Goal: Task Accomplishment & Management: Use online tool/utility

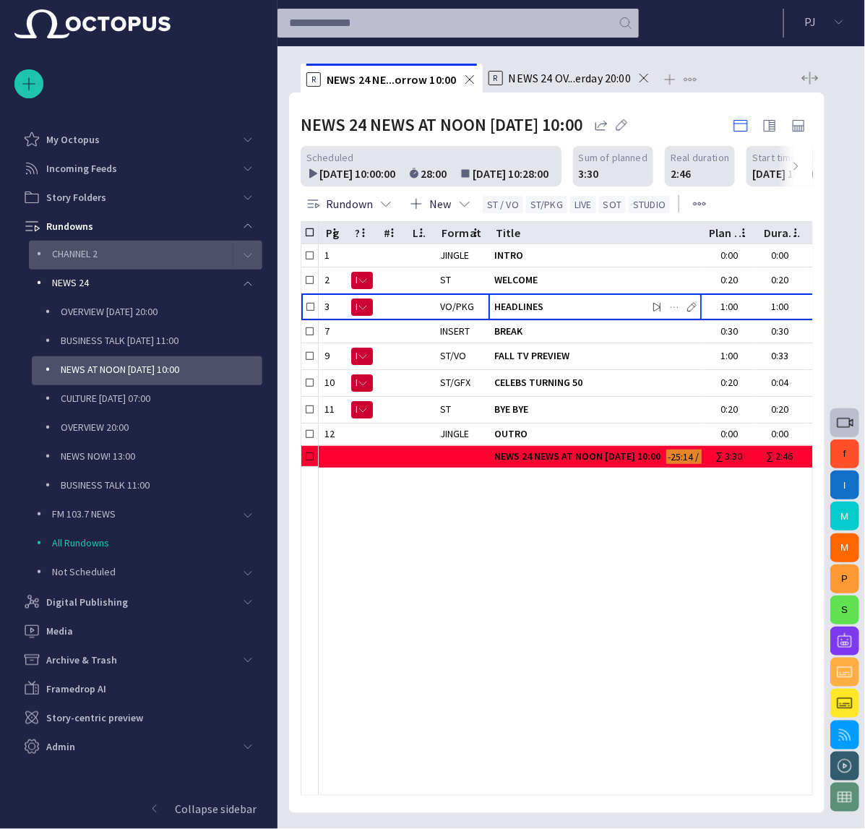
click at [199, 253] on p "CHANNEL 2" at bounding box center [142, 253] width 181 height 14
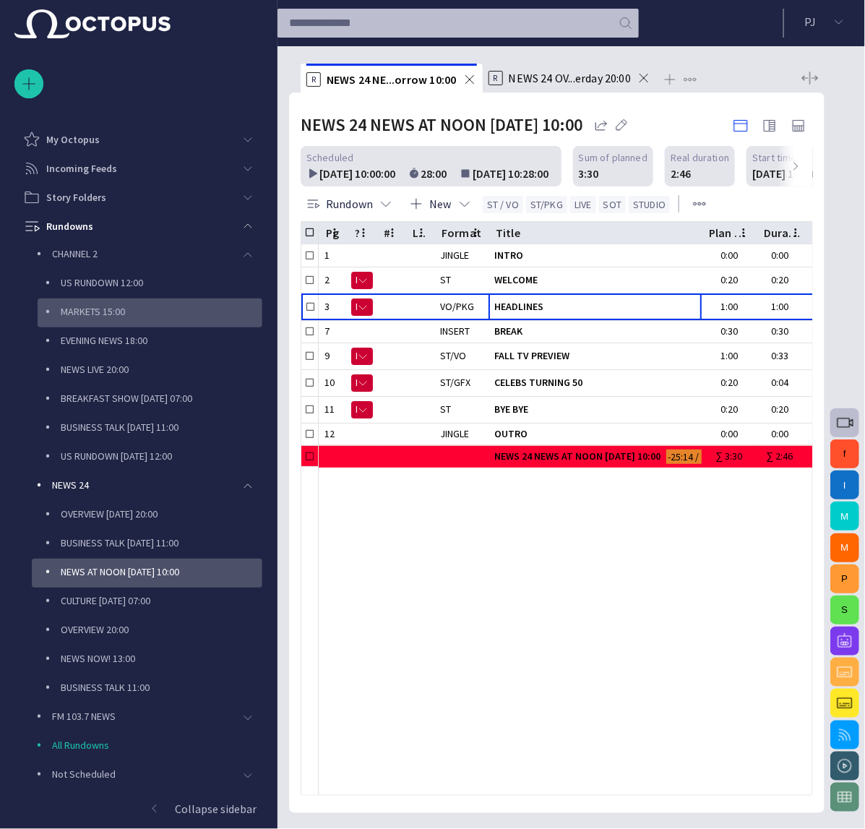
click at [176, 325] on div "MARKETS 15:00" at bounding box center [150, 312] width 225 height 29
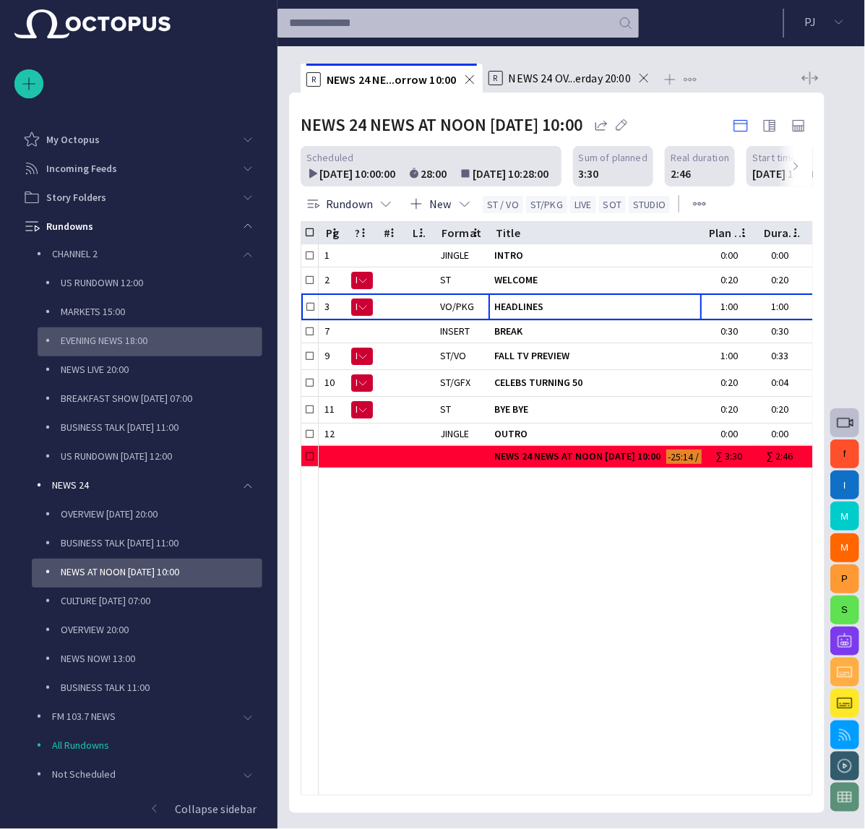
click at [171, 335] on p "EVENING NEWS 18:00" at bounding box center [162, 340] width 202 height 14
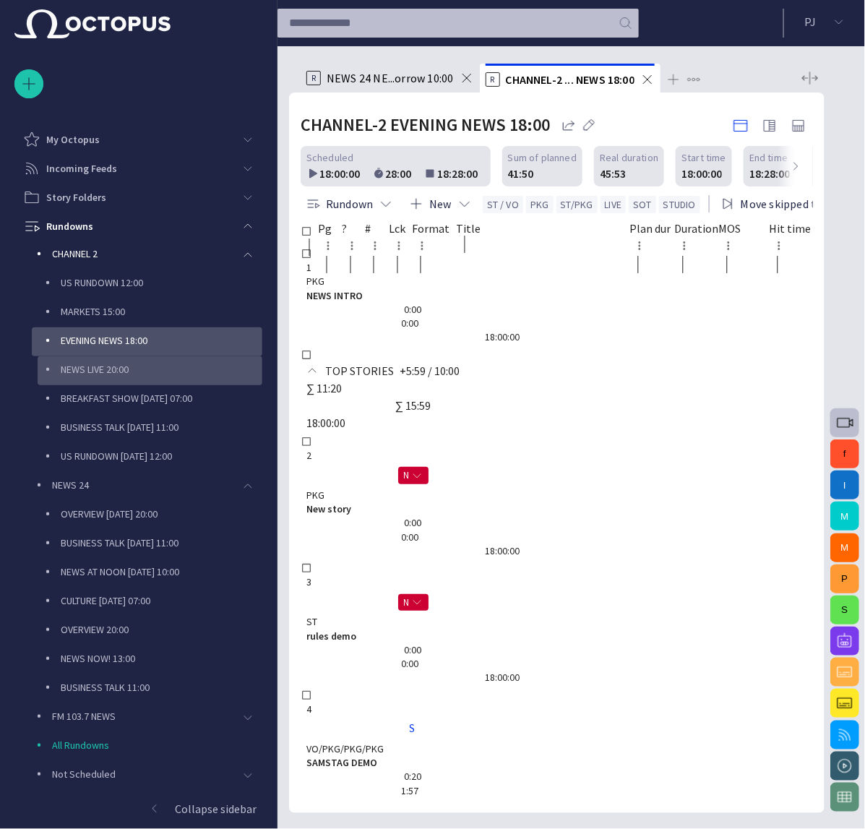
scroll to position [116, 0]
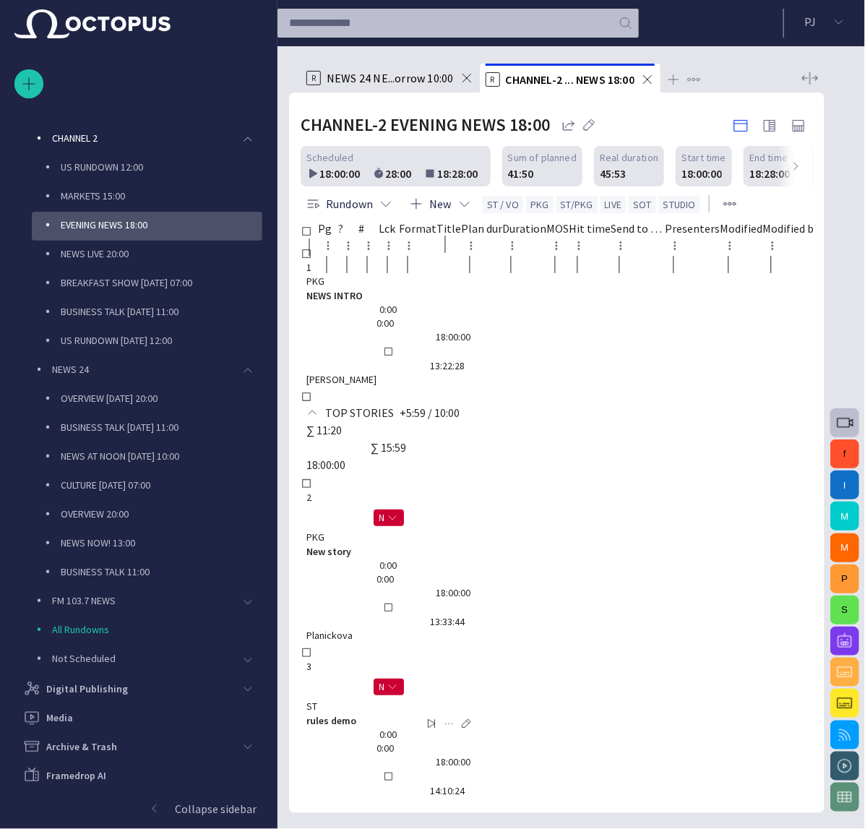
click at [471, 714] on span "rules demo" at bounding box center [388, 721] width 164 height 14
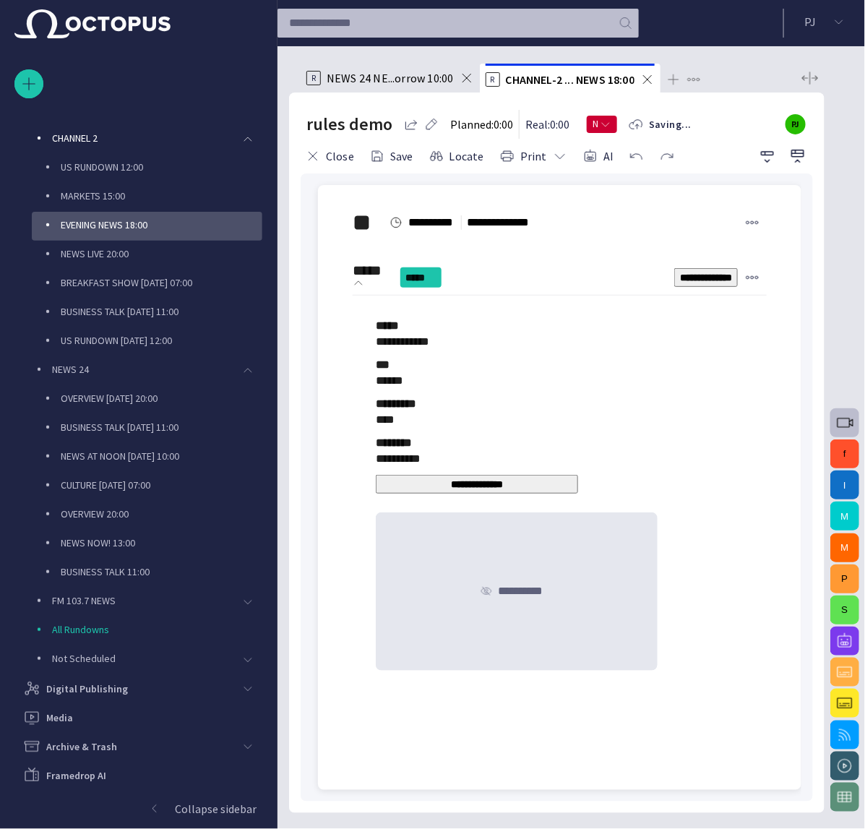
click at [364, 278] on span at bounding box center [359, 284] width 12 height 12
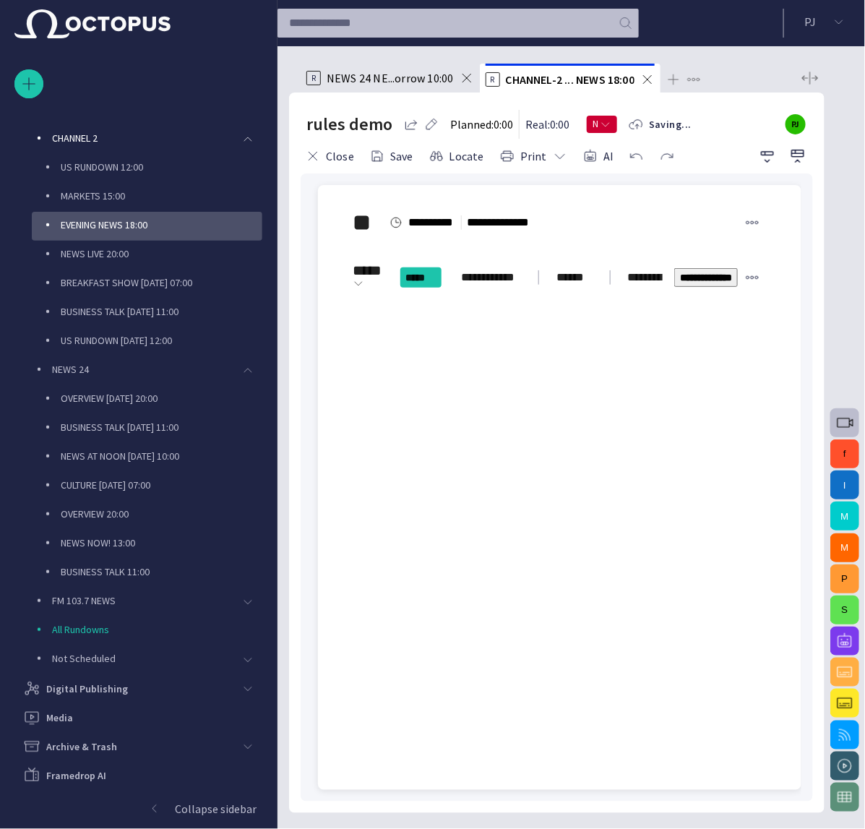
click at [462, 416] on div at bounding box center [560, 588] width 460 height 403
click at [462, 488] on div at bounding box center [560, 565] width 460 height 449
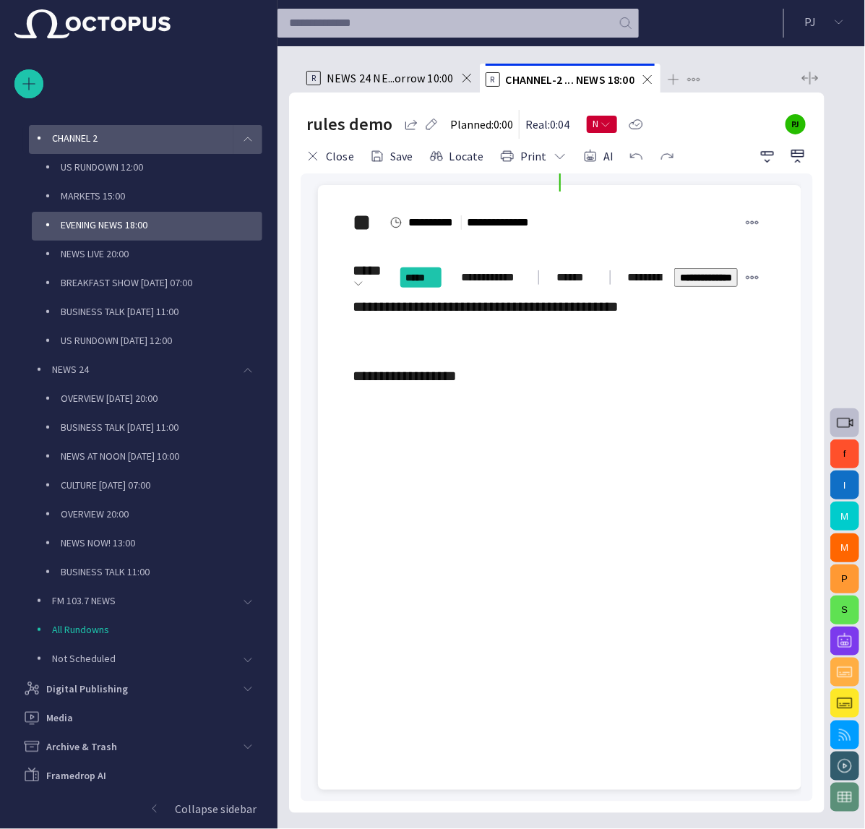
click at [245, 134] on div "main menu" at bounding box center [247, 139] width 29 height 29
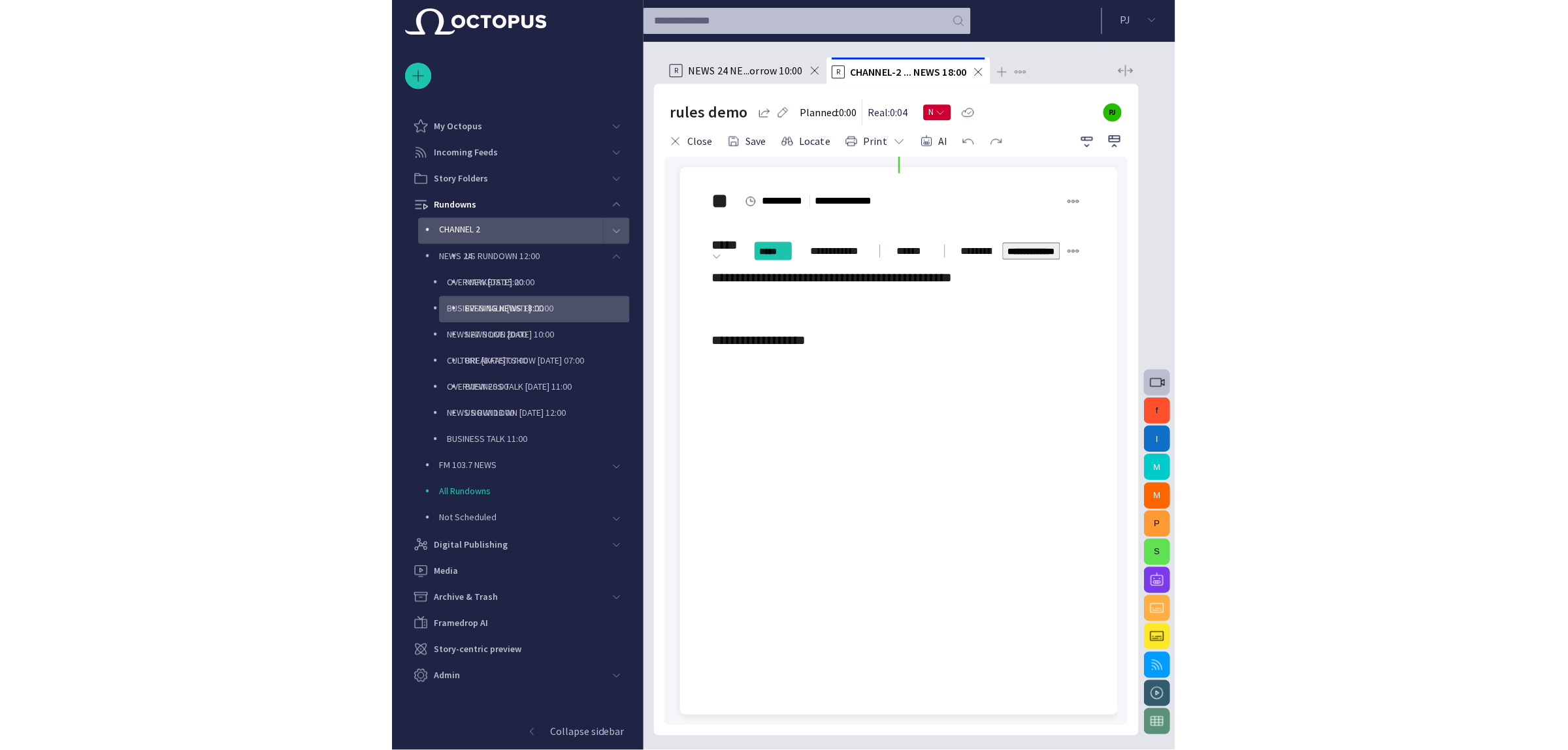
scroll to position [0, 0]
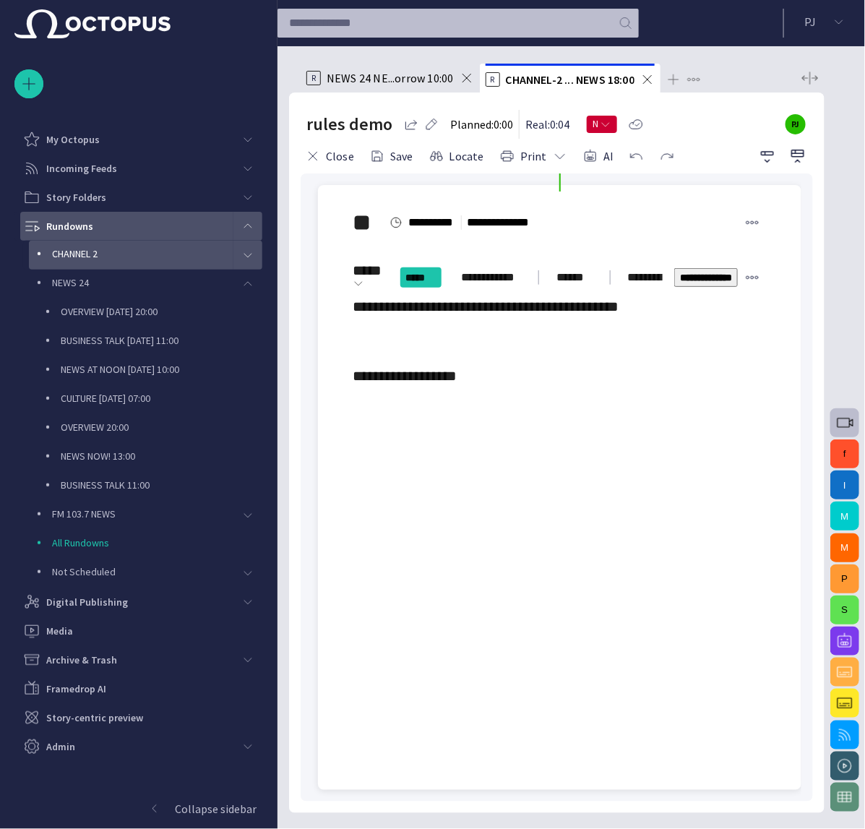
click at [249, 226] on span "main menu" at bounding box center [248, 226] width 12 height 12
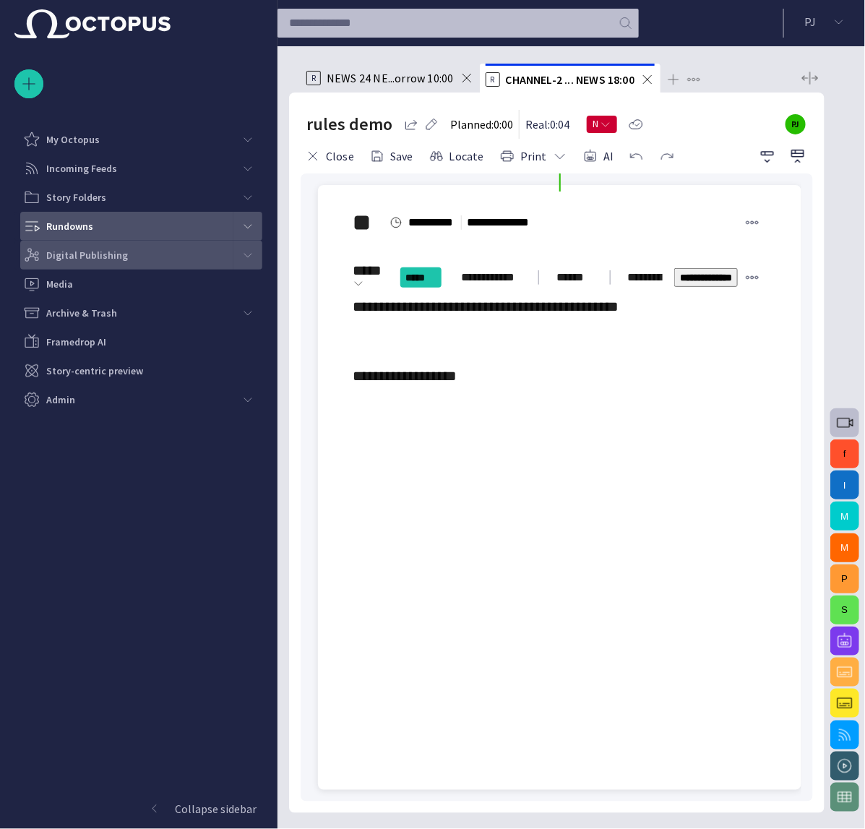
click at [195, 249] on div "Digital Publishing" at bounding box center [128, 255] width 210 height 23
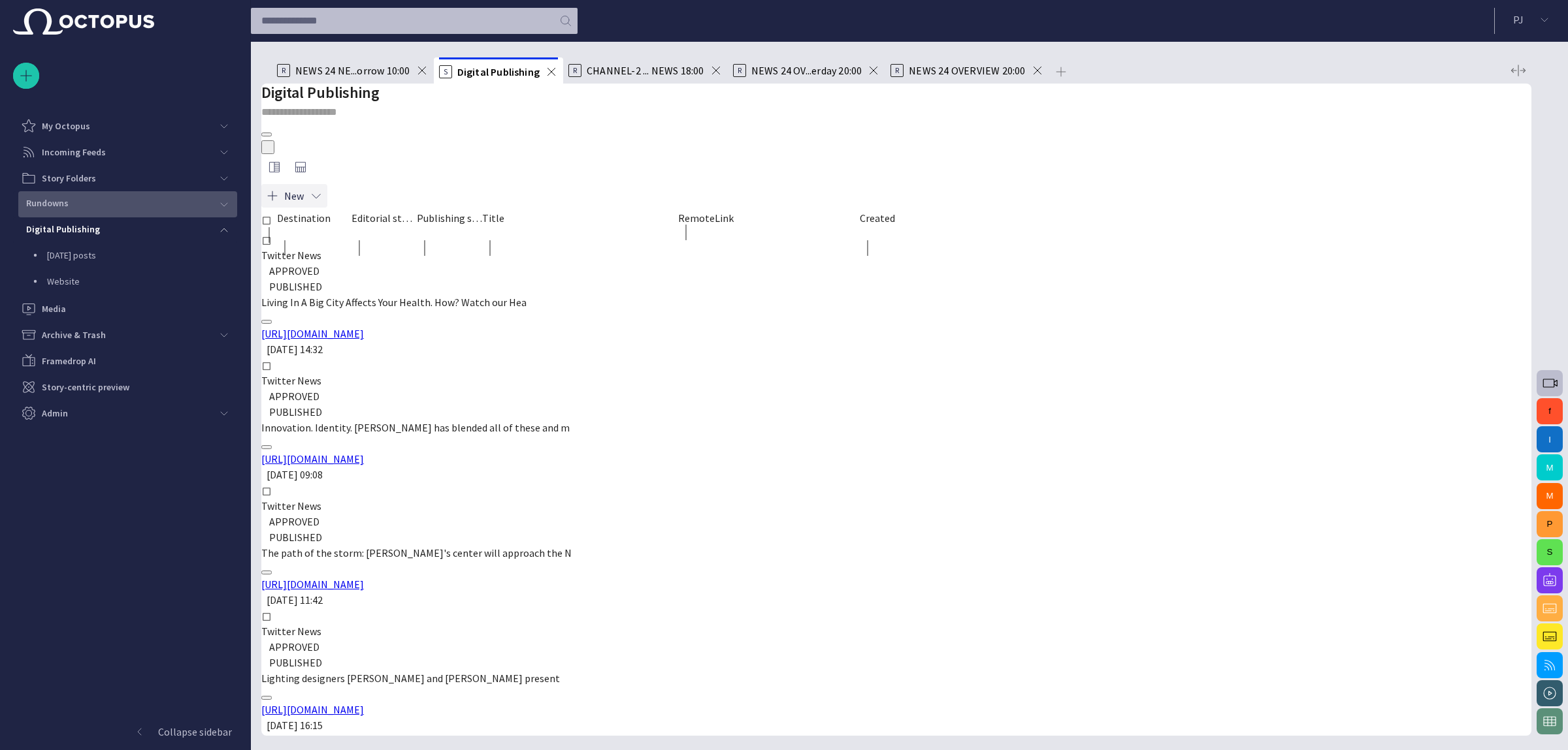
click at [322, 190] on span "button" at bounding box center [316, 196] width 13 height 13
click at [351, 278] on li "WordPress Sandbox" at bounding box center [343, 270] width 89 height 15
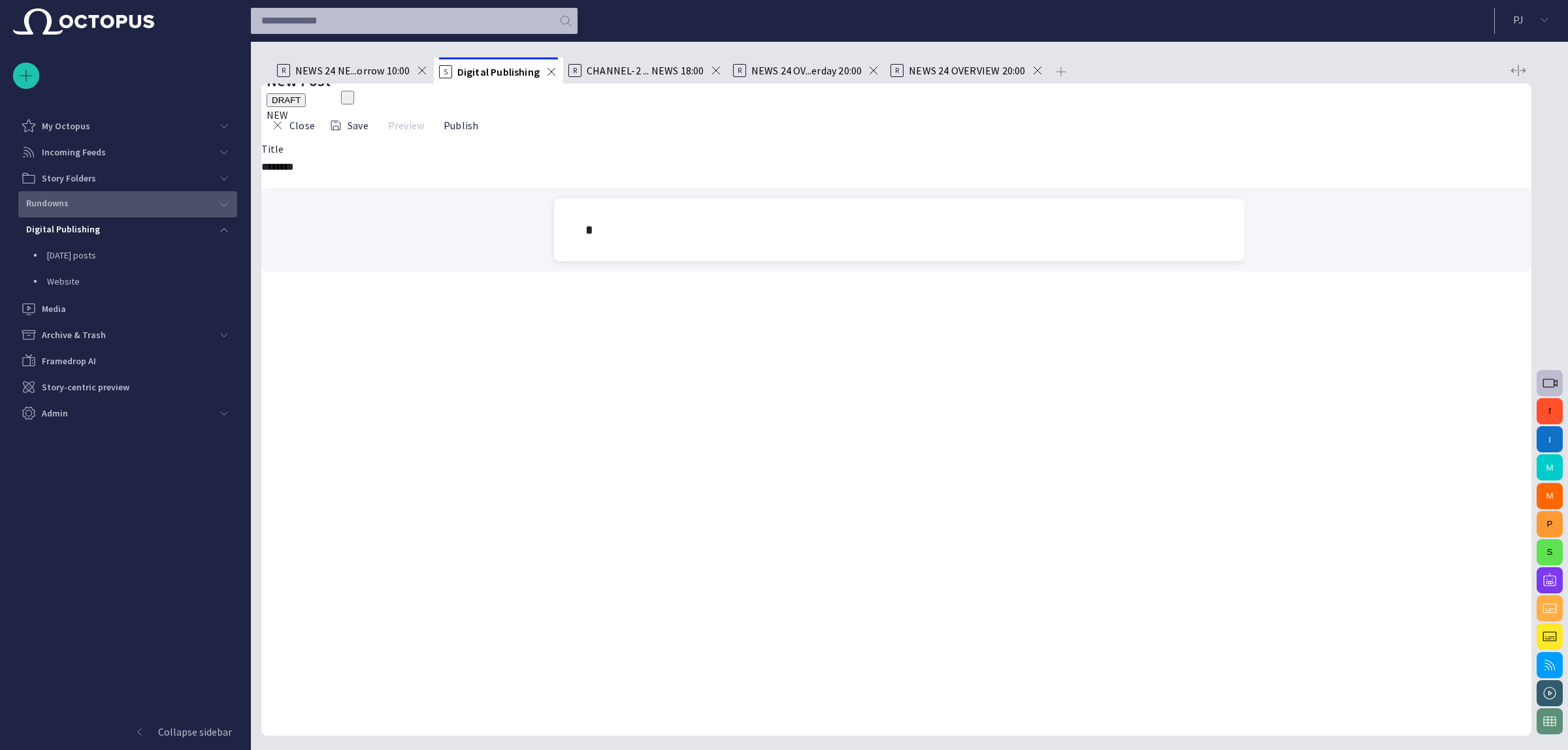
click at [343, 100] on span "button" at bounding box center [343, 100] width 0 height 0
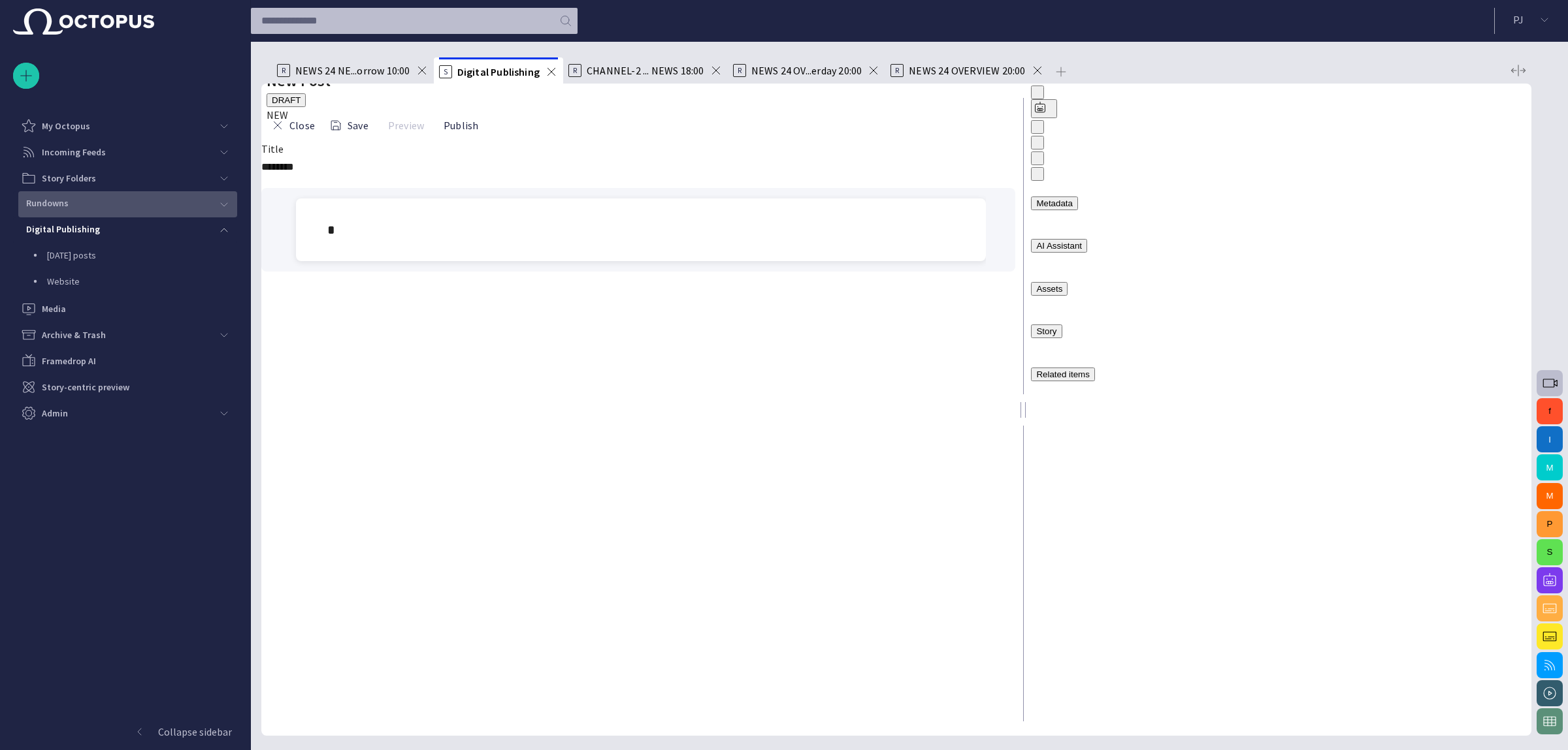
click at [781, 199] on div "Metadata" at bounding box center [1054, 203] width 36 height 10
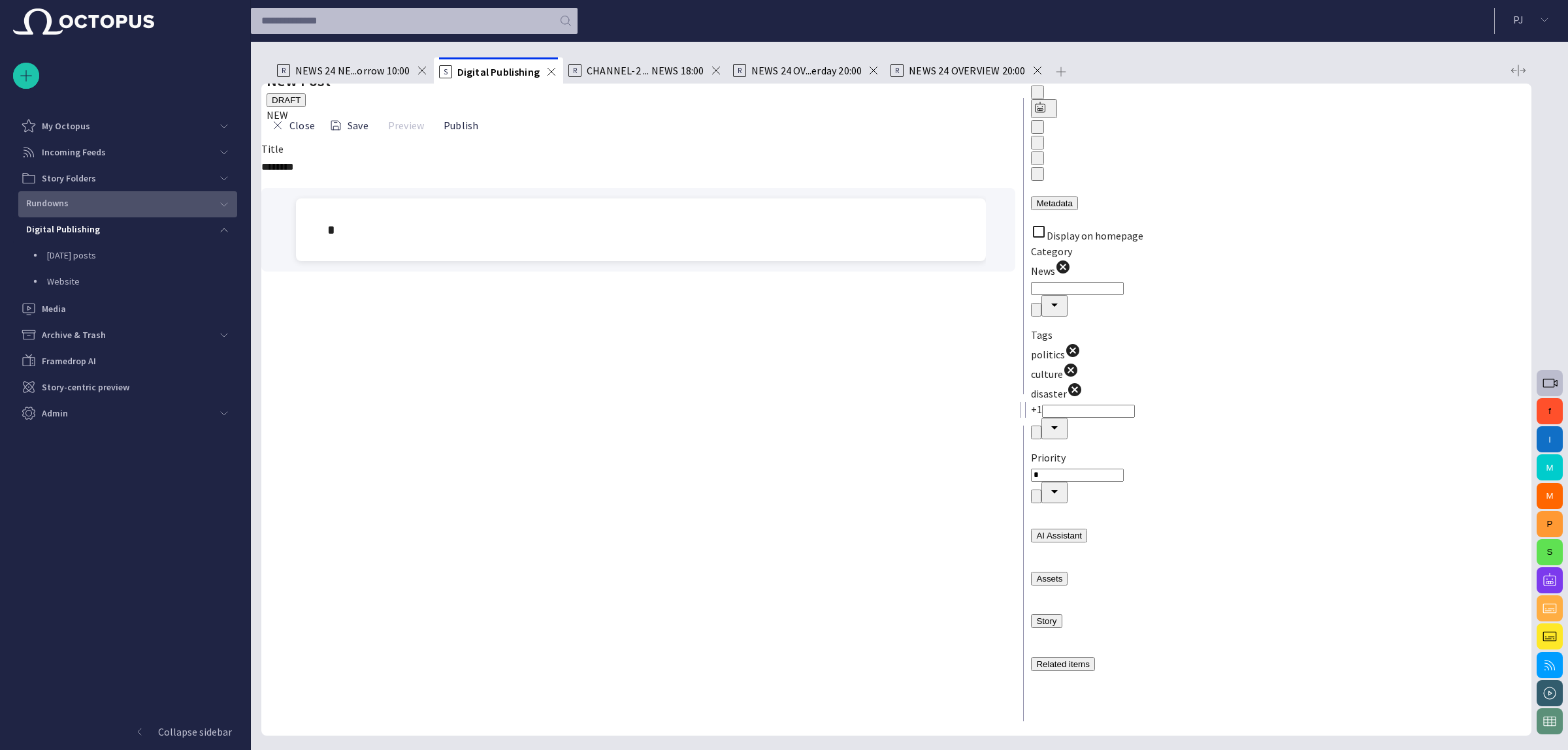
click at [756, 261] on div at bounding box center [641, 261] width 669 height 0
click at [781, 529] on button "AI Assistant" at bounding box center [1059, 535] width 56 height 14
click at [781, 531] on div "AI Assistant" at bounding box center [1058, 536] width 46 height 10
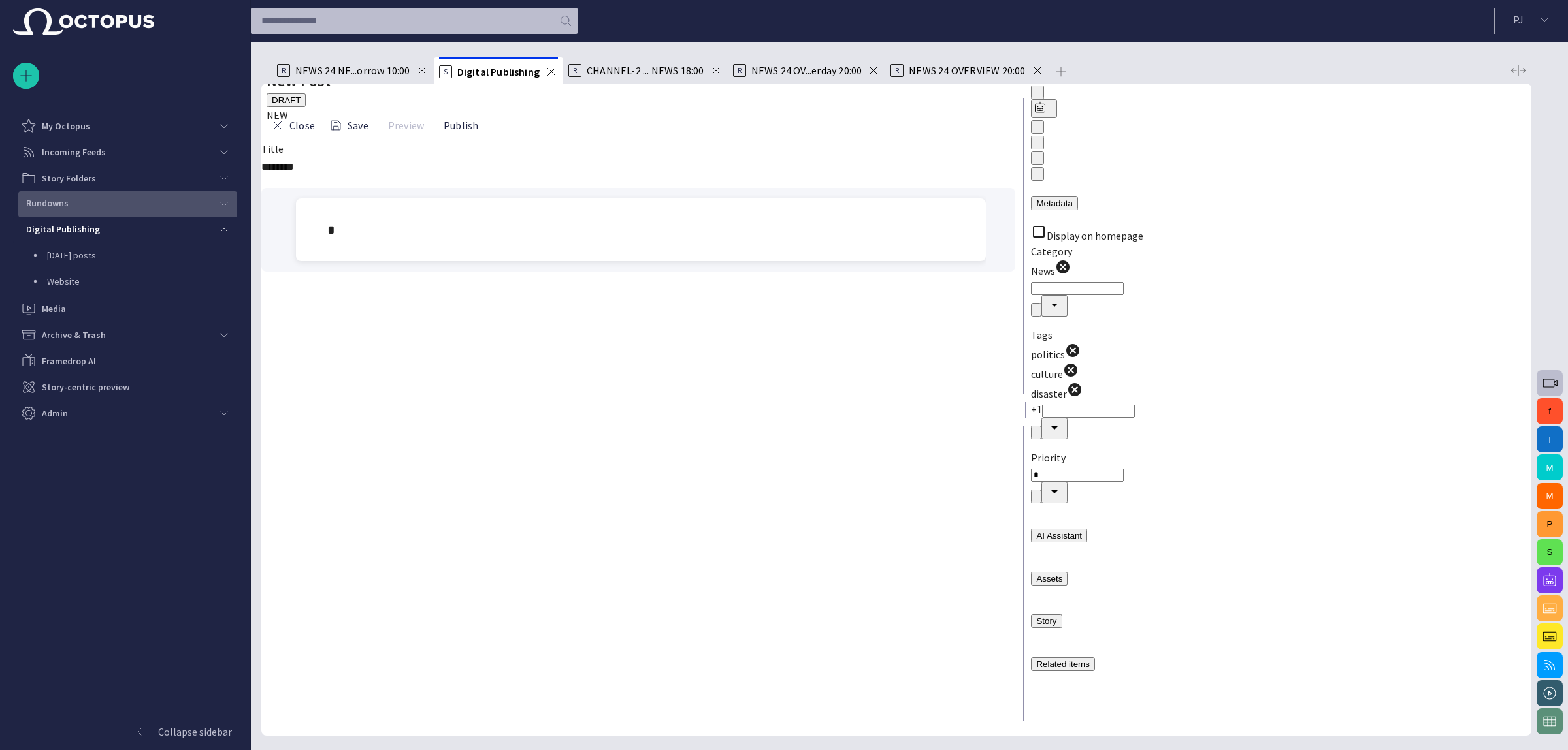
click at [283, 141] on div "Close Save Preview Publish" at bounding box center [377, 125] width 221 height 32
click at [284, 132] on span "button" at bounding box center [277, 126] width 13 height 13
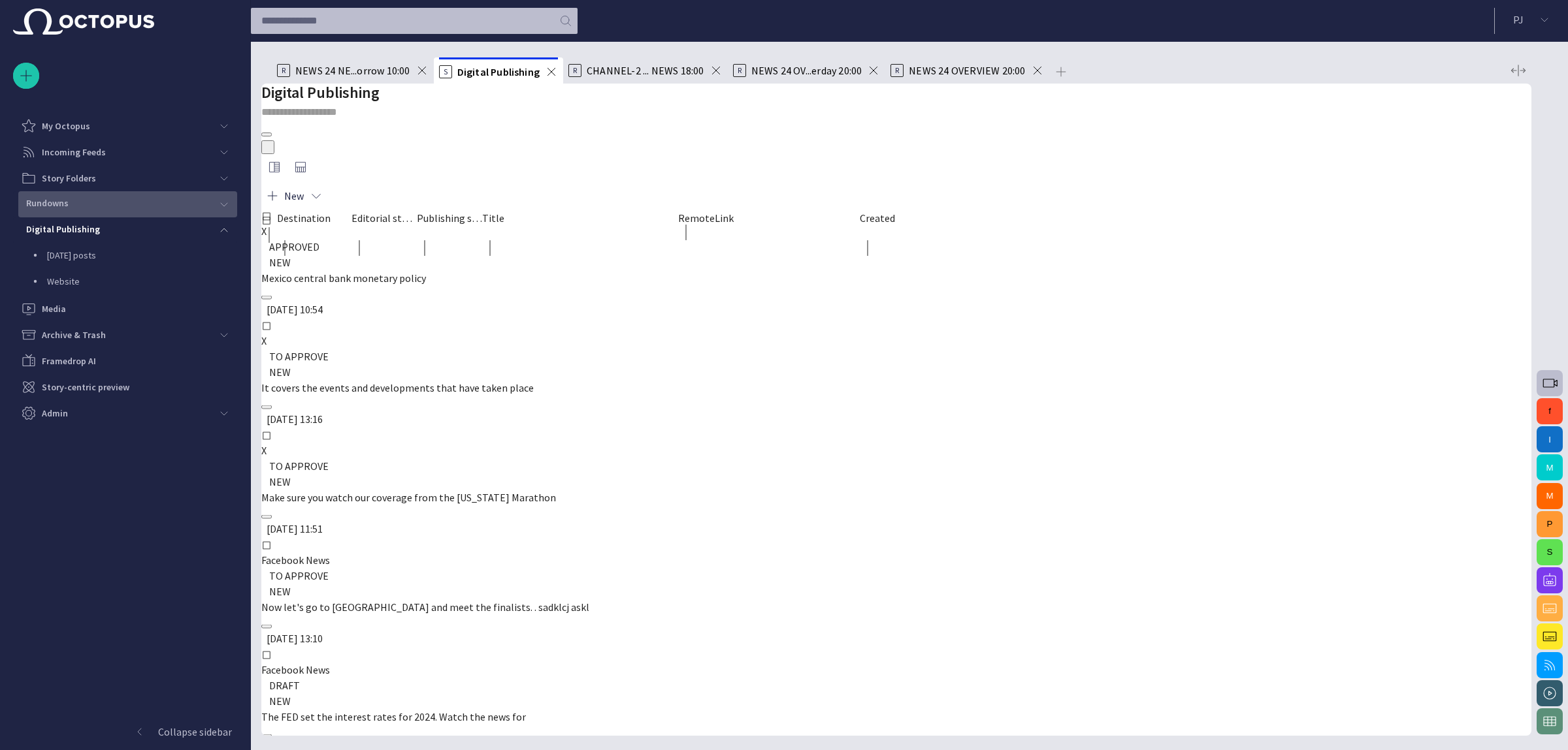
scroll to position [627, 0]
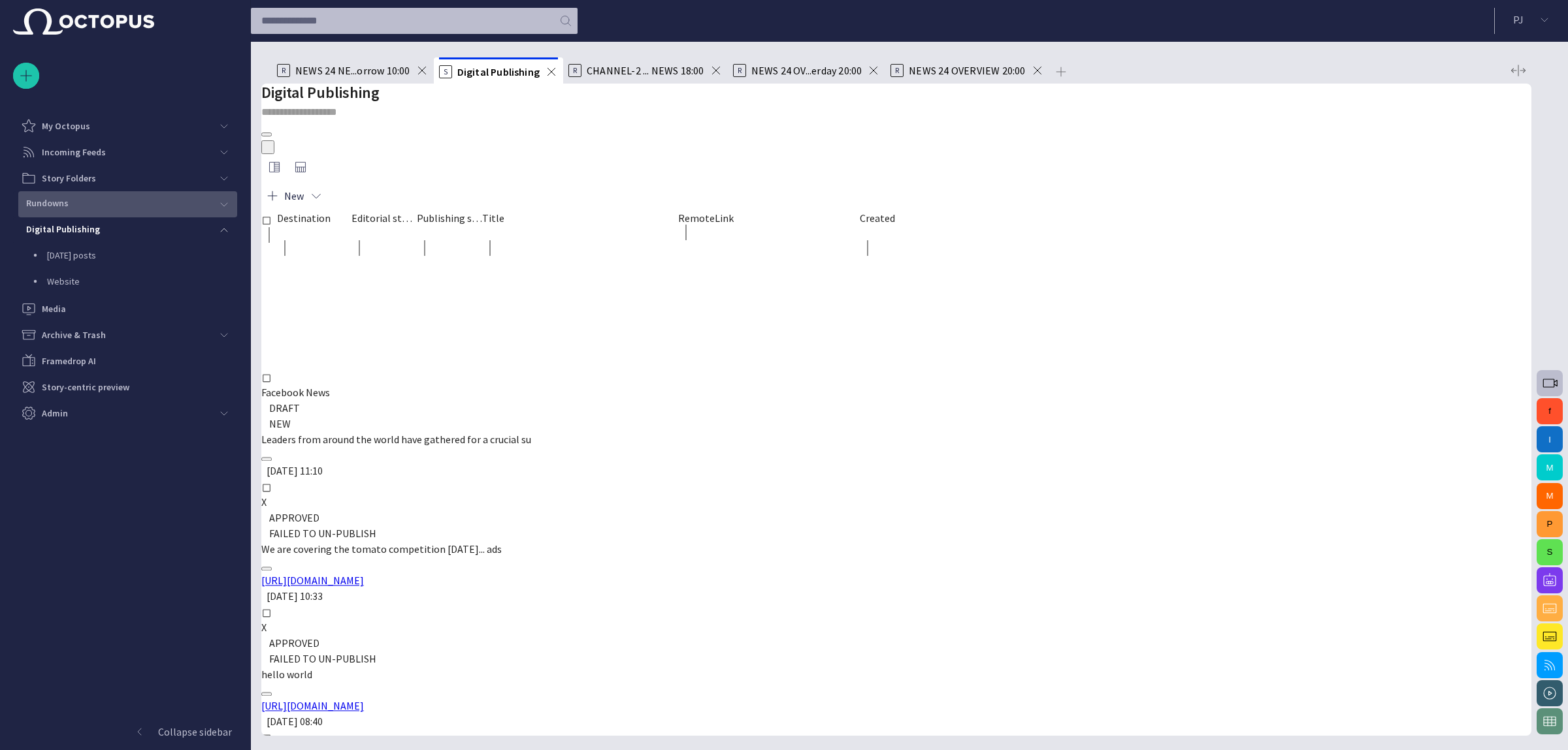
scroll to position [783, 0]
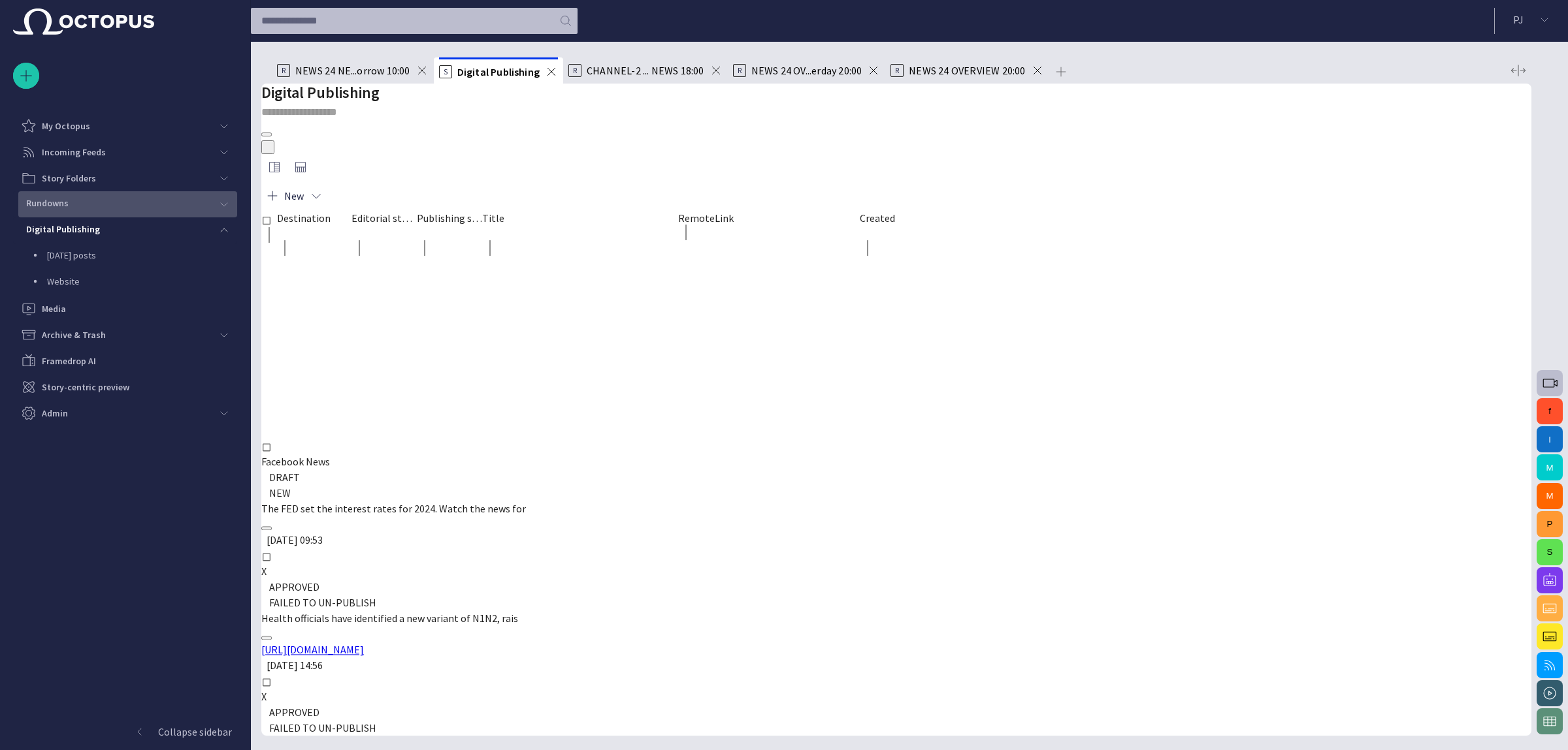
click at [280, 234] on icon "Sort" at bounding box center [280, 234] width 0 height 0
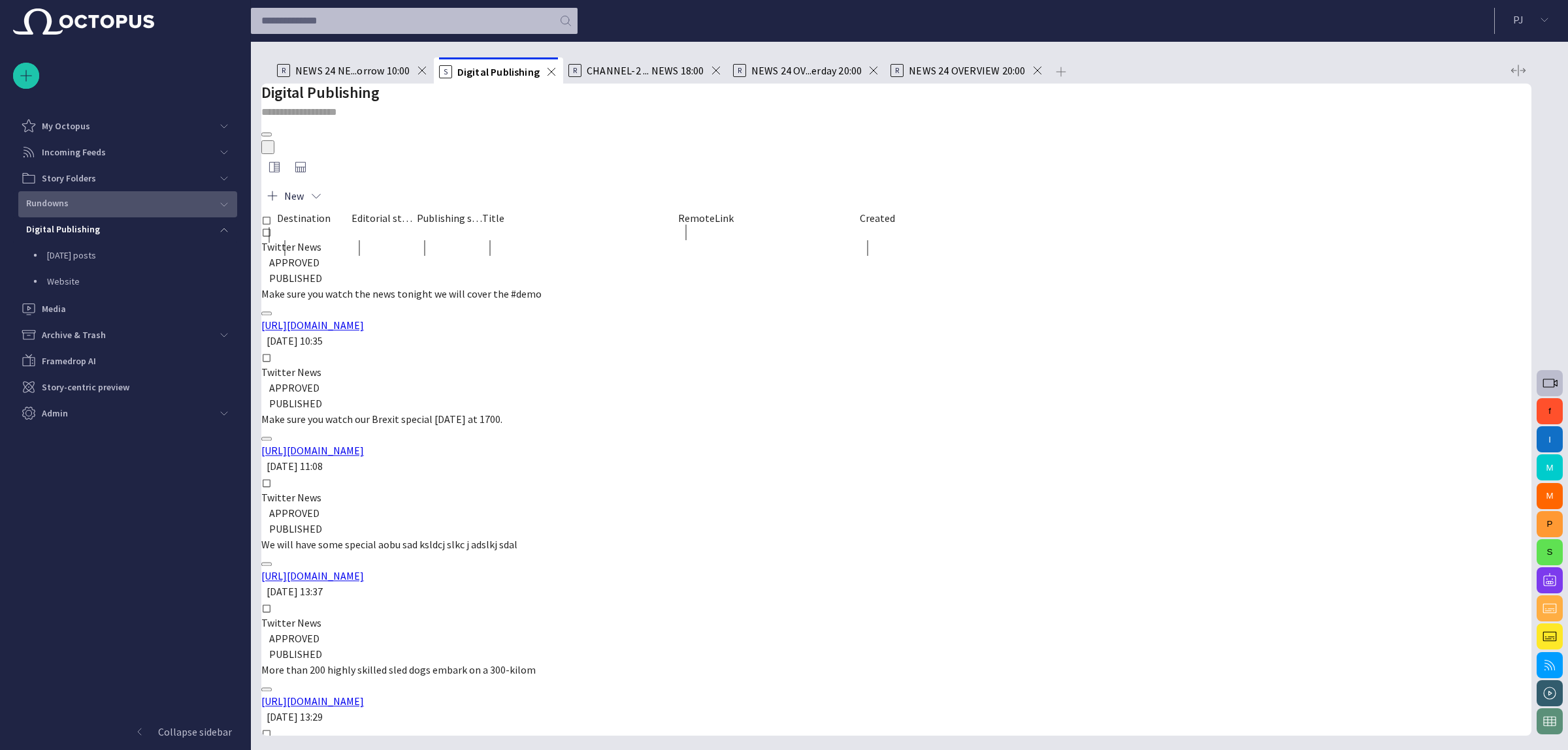
scroll to position [1355, 0]
drag, startPoint x: 363, startPoint y: 199, endPoint x: 366, endPoint y: 220, distance: 21.2
click at [352, 240] on div at bounding box center [314, 250] width 74 height 20
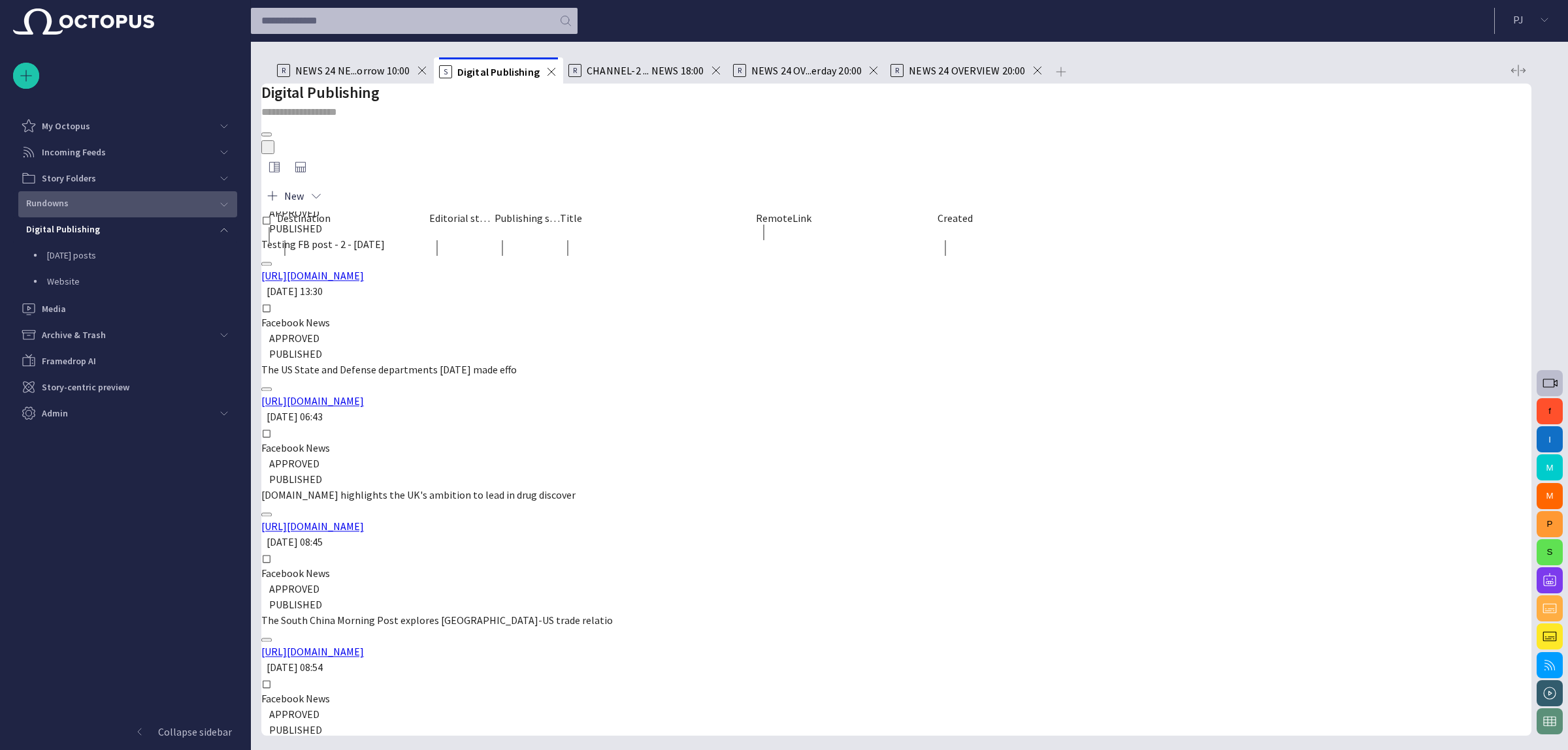
scroll to position [985, 0]
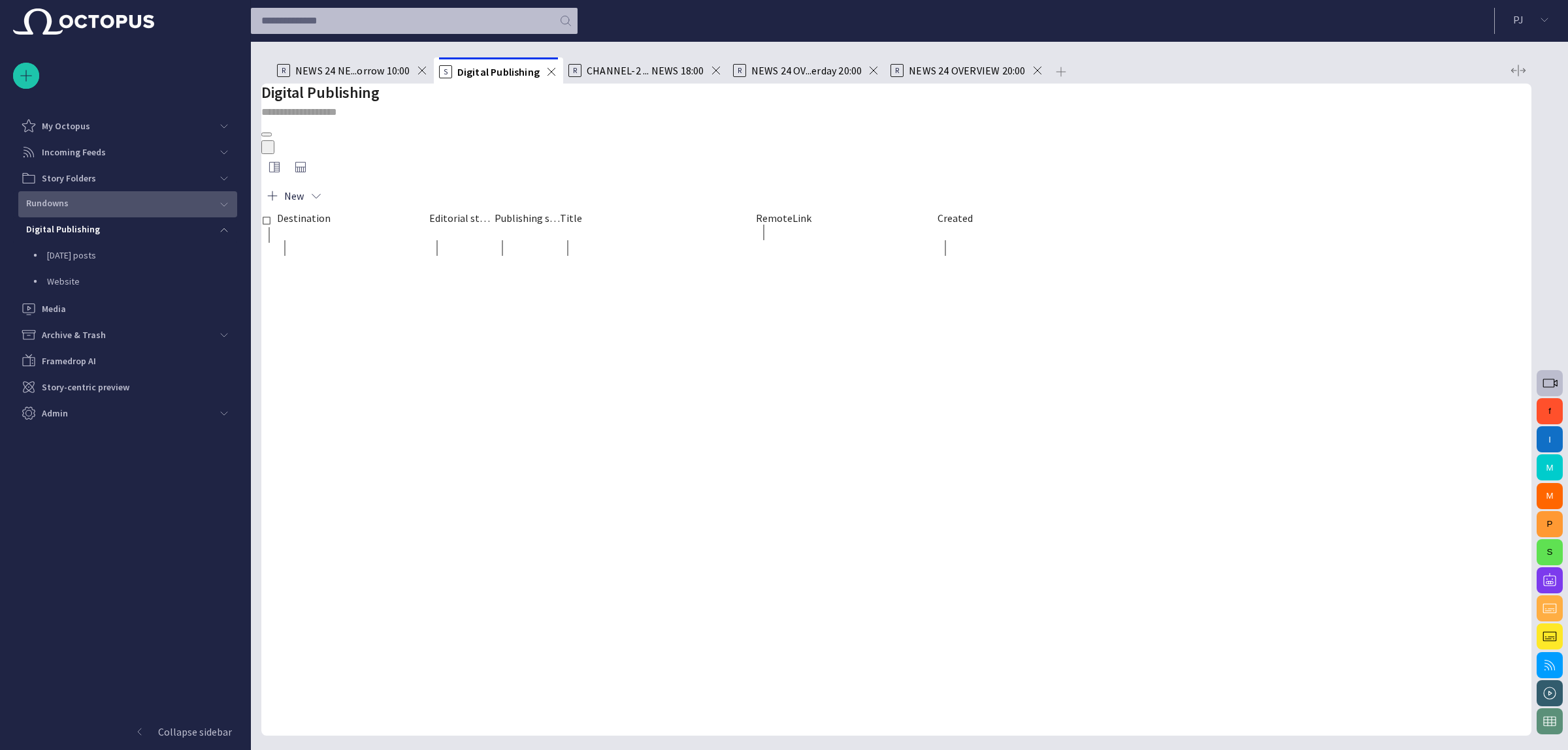
click at [264, 150] on span "button" at bounding box center [264, 150] width 0 height 0
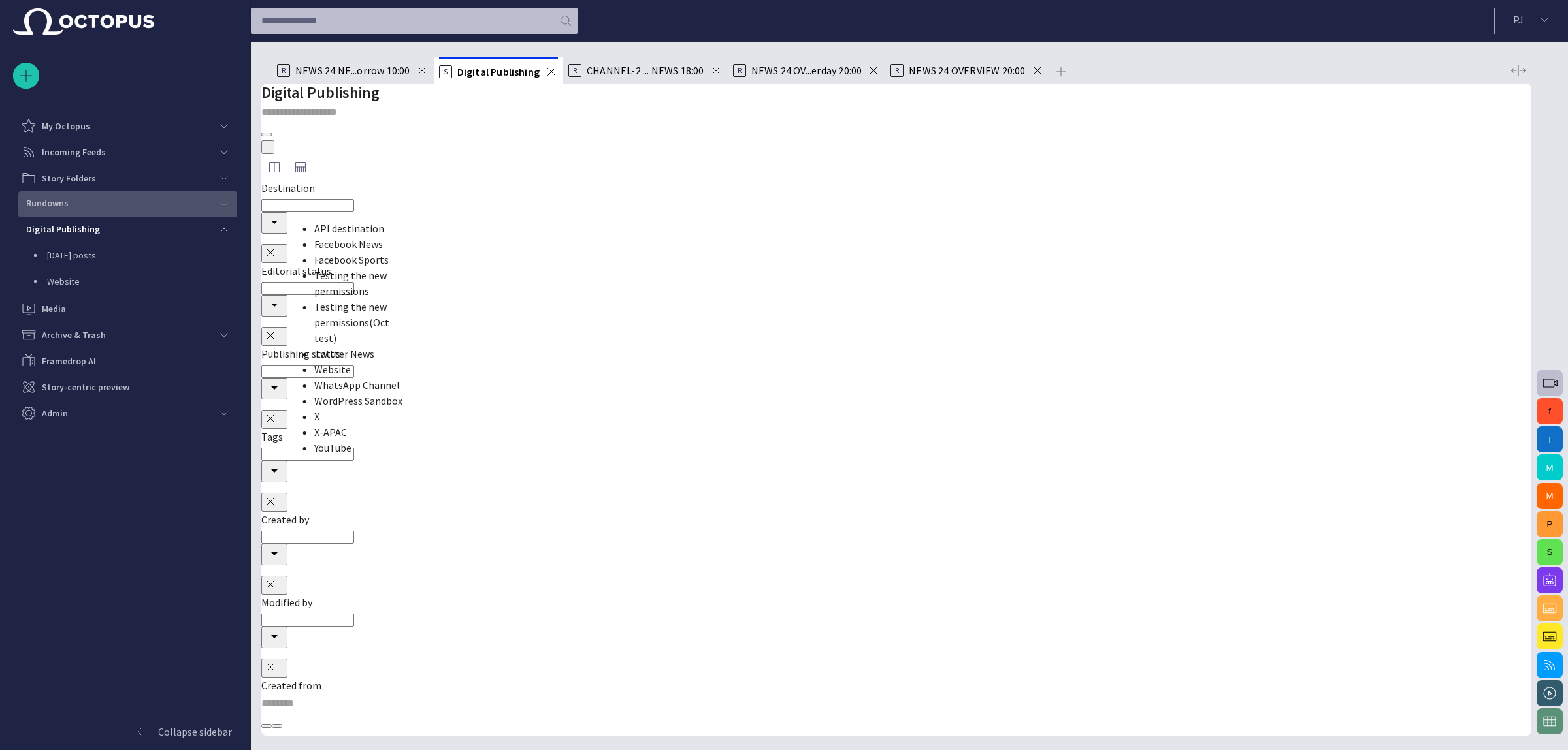
click at [354, 203] on input "Destination" at bounding box center [307, 205] width 93 height 13
click at [368, 393] on div "WordPress Sandbox" at bounding box center [360, 400] width 90 height 15
